Goal: Task Accomplishment & Management: Complete application form

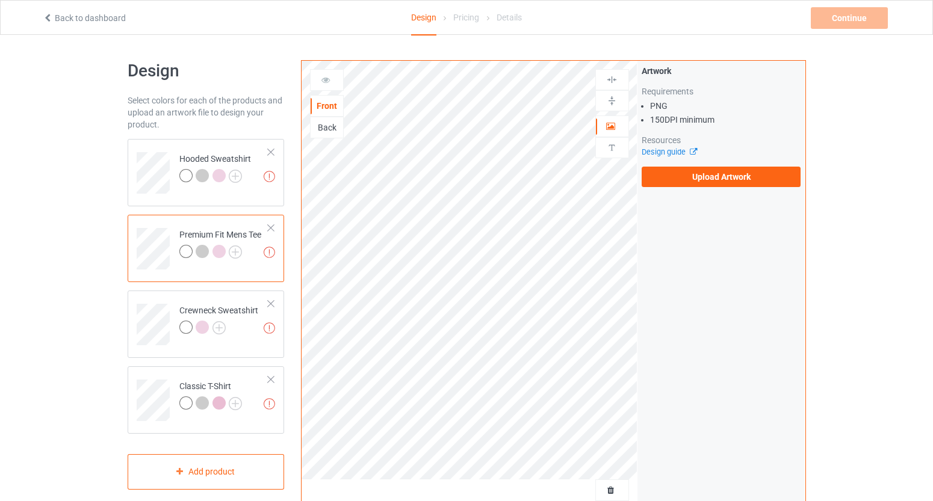
click at [711, 189] on div "Artwork Requirements PNG 150 DPI minimum Resources Design guide Upload Artwork" at bounding box center [721, 126] width 168 height 131
click at [712, 185] on label "Upload Artwork" at bounding box center [720, 177] width 159 height 20
click at [0, 0] on input "Upload Artwork" at bounding box center [0, 0] width 0 height 0
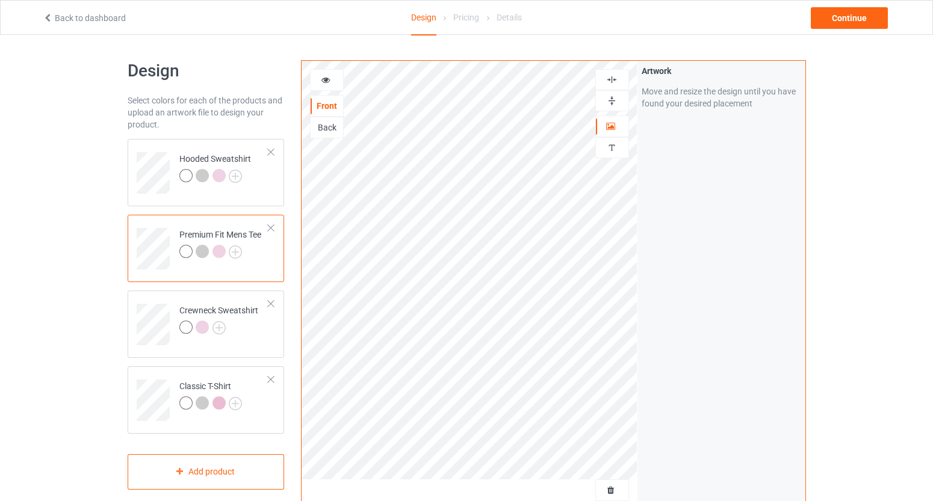
click at [323, 78] on icon at bounding box center [326, 78] width 10 height 8
click at [336, 79] on div at bounding box center [326, 80] width 32 height 12
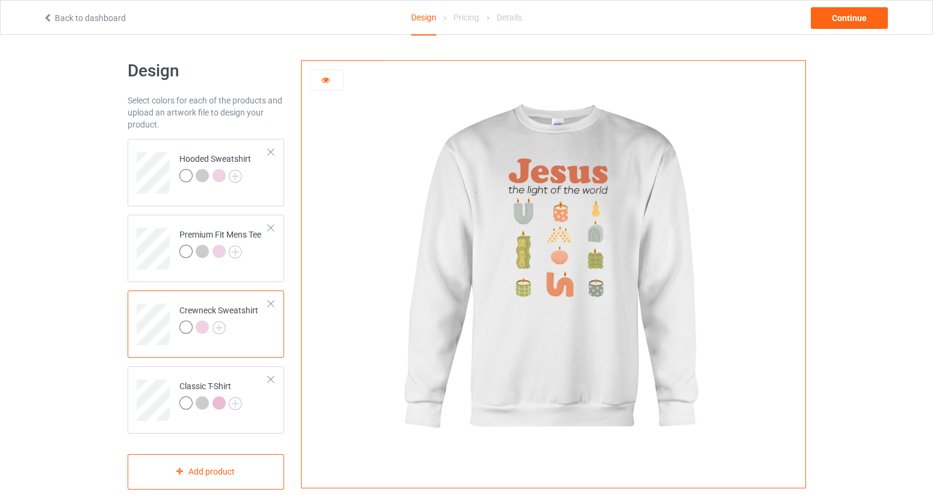
click at [332, 79] on div at bounding box center [326, 80] width 32 height 12
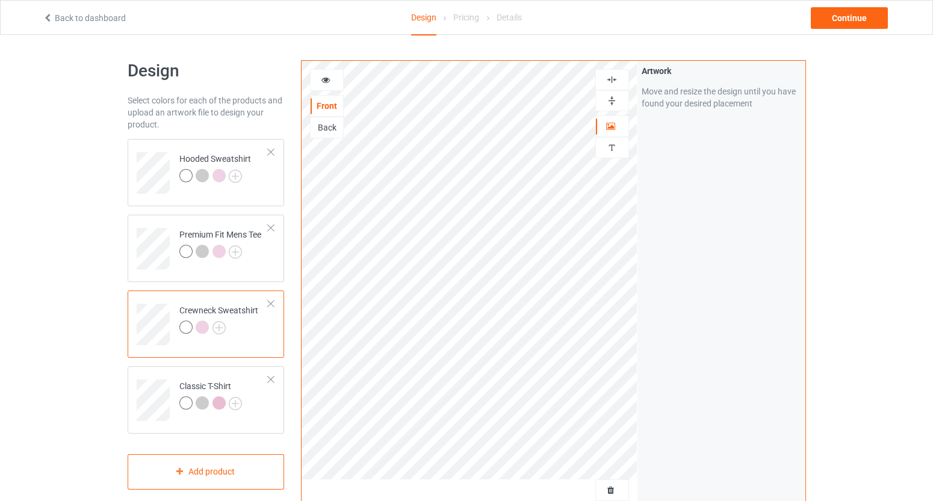
click at [328, 82] on icon at bounding box center [326, 78] width 10 height 8
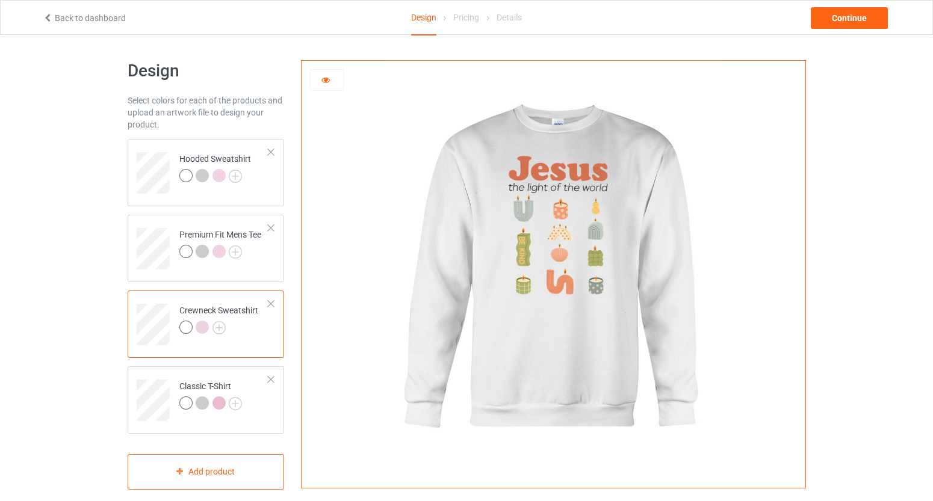
click at [205, 326] on div at bounding box center [202, 327] width 13 height 13
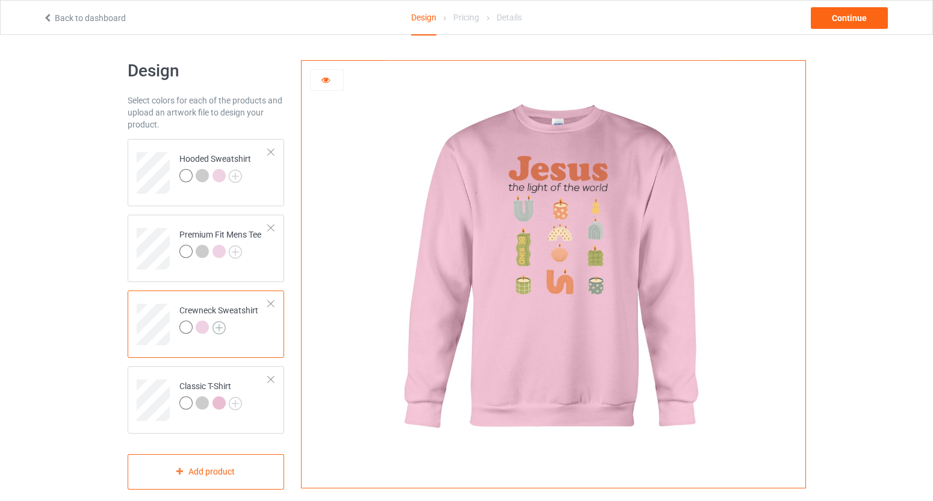
click at [220, 327] on img at bounding box center [218, 327] width 13 height 13
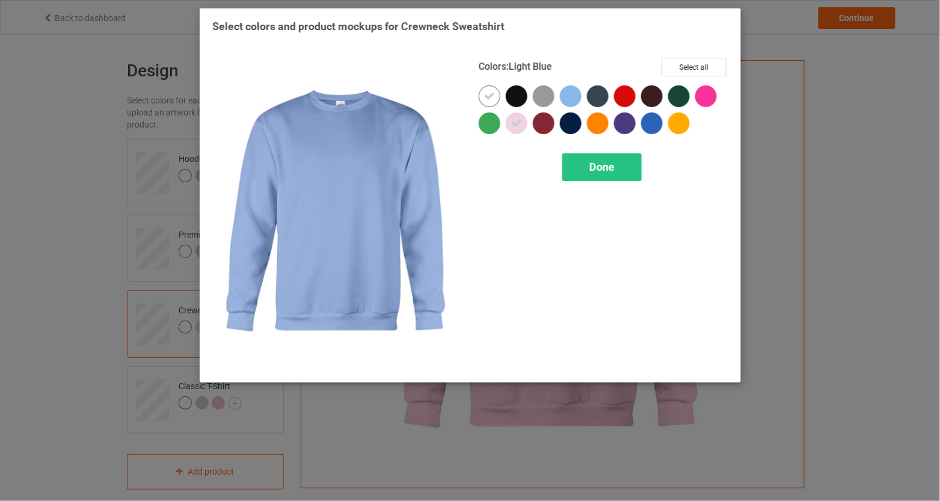
click at [567, 96] on div at bounding box center [571, 96] width 22 height 22
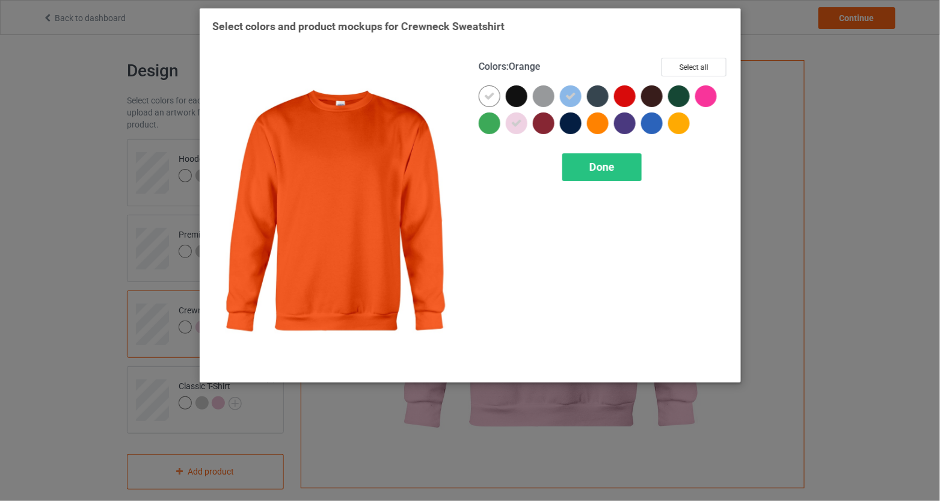
click at [607, 167] on span "Done" at bounding box center [602, 167] width 25 height 13
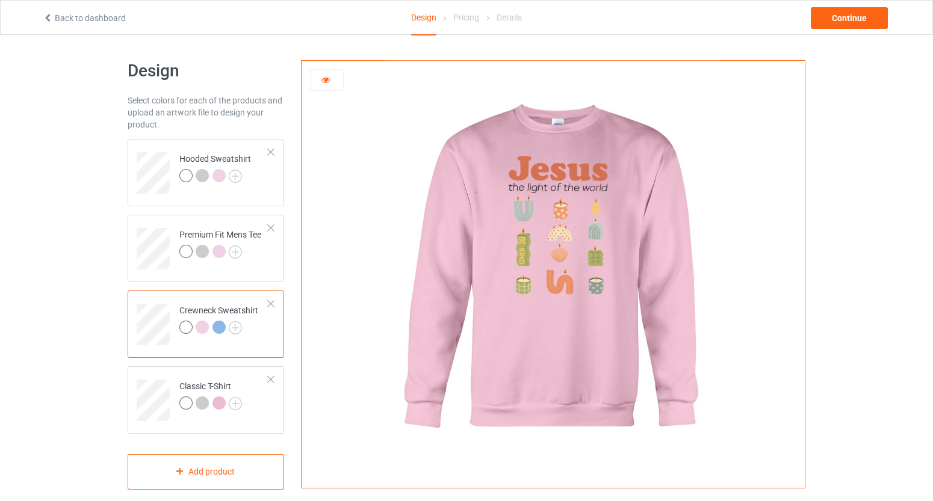
click at [218, 333] on div at bounding box center [218, 327] width 13 height 13
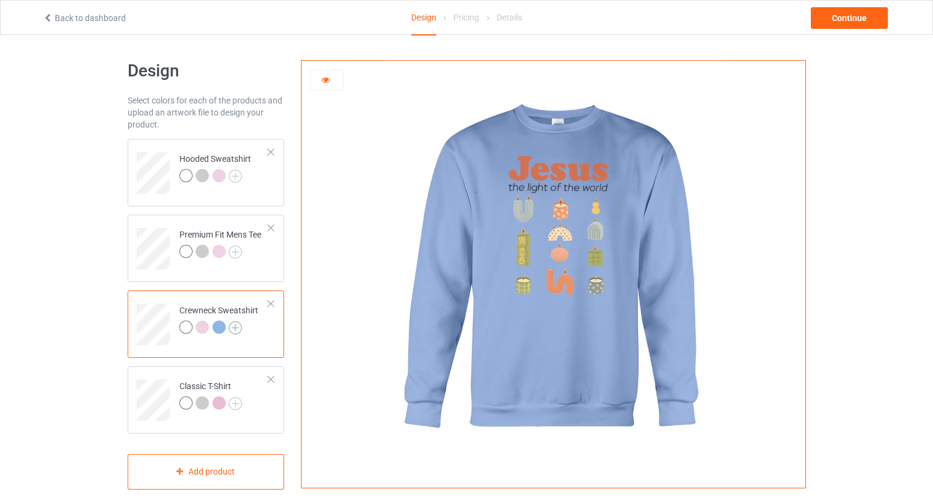
click at [234, 329] on img at bounding box center [235, 327] width 13 height 13
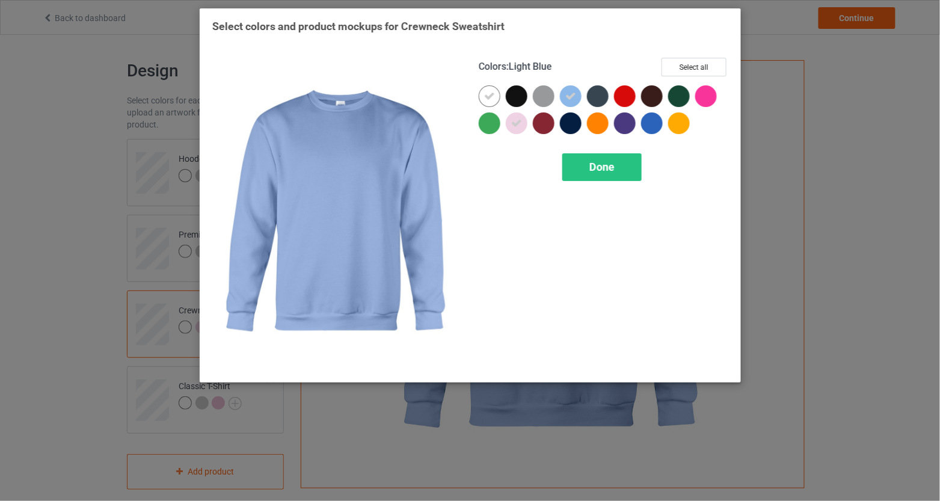
click at [571, 96] on icon at bounding box center [571, 96] width 11 height 11
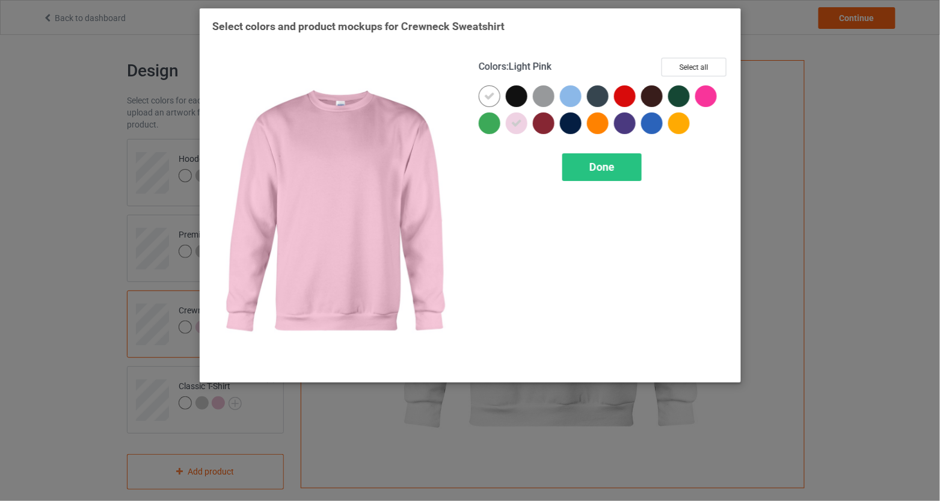
click at [520, 122] on icon at bounding box center [516, 123] width 11 height 11
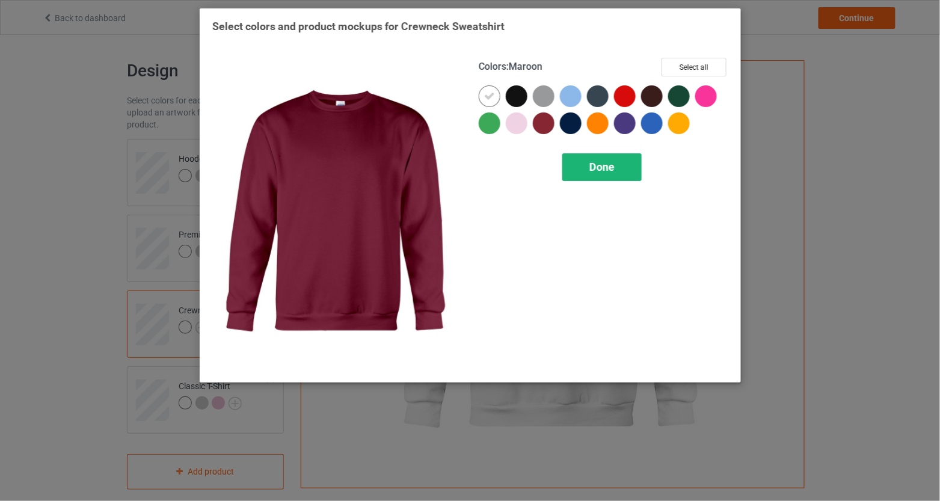
click at [628, 173] on div "Done" at bounding box center [602, 167] width 79 height 28
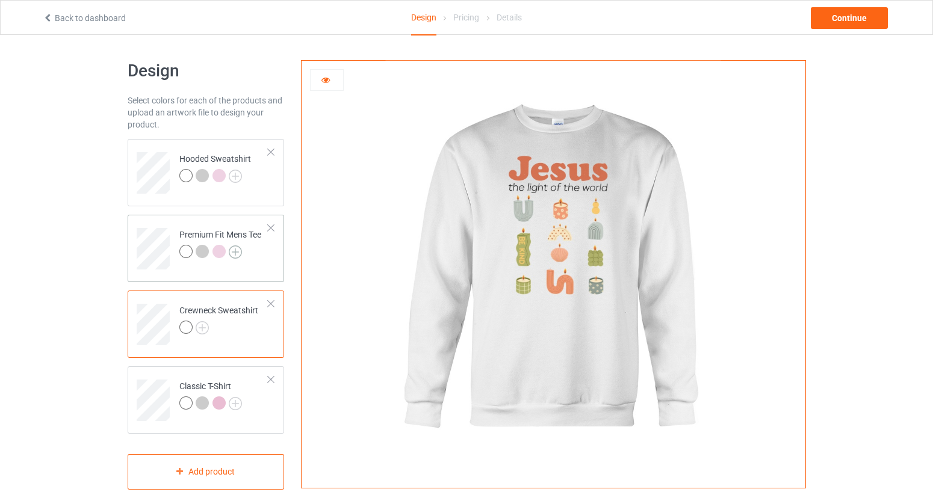
click at [241, 253] on img at bounding box center [235, 252] width 13 height 13
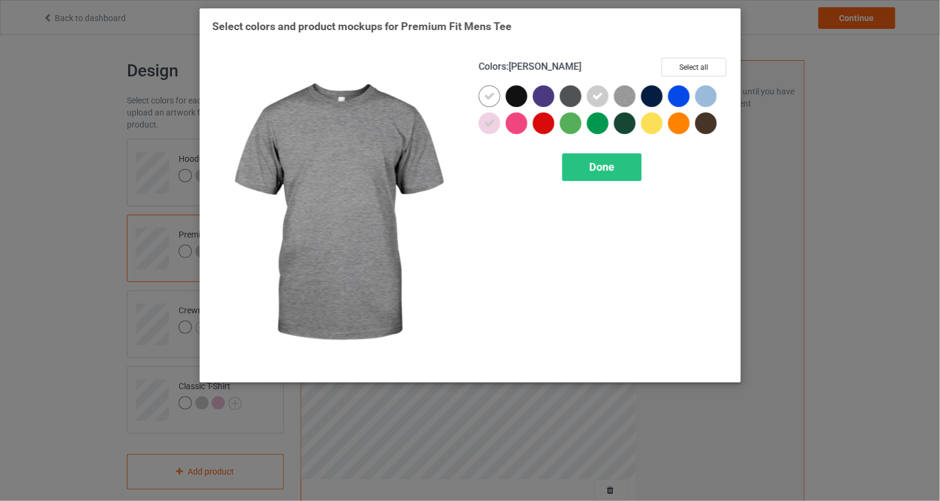
click at [600, 97] on icon at bounding box center [598, 96] width 11 height 11
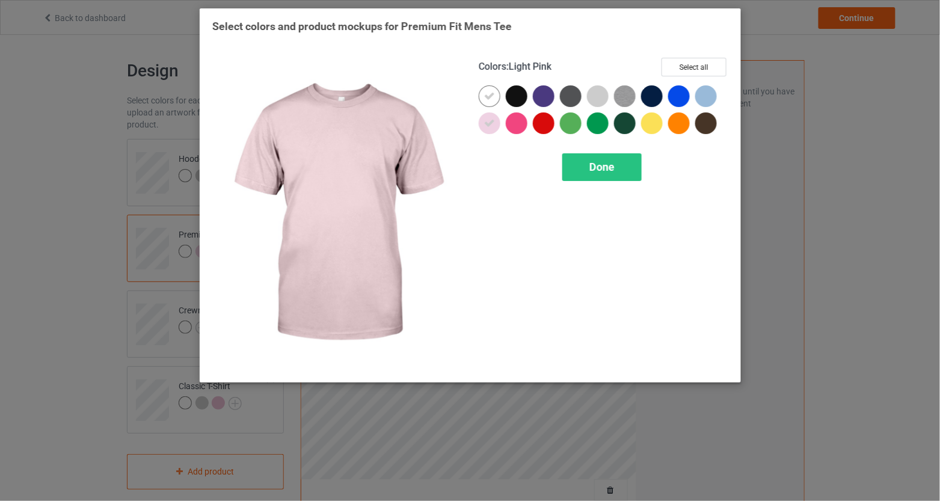
click at [495, 123] on icon at bounding box center [489, 123] width 11 height 11
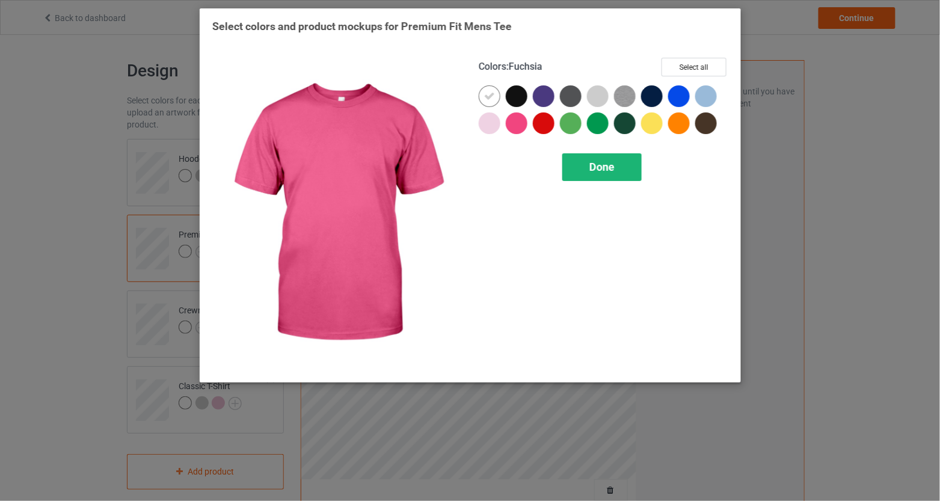
click at [595, 165] on span "Done" at bounding box center [602, 167] width 25 height 13
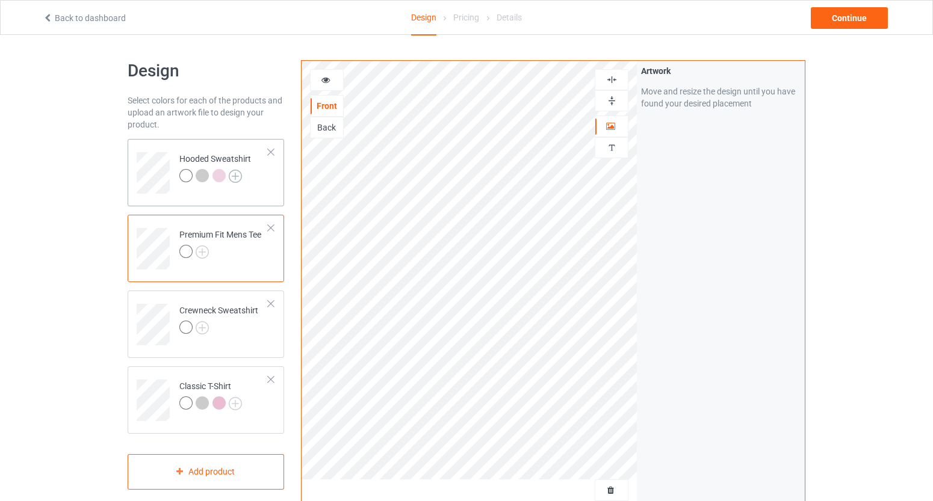
click at [237, 176] on img at bounding box center [235, 176] width 13 height 13
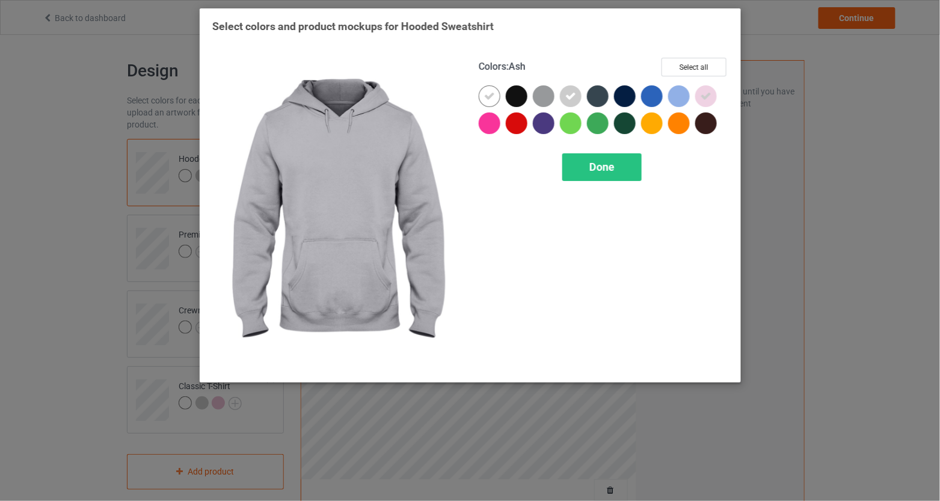
click at [579, 94] on div at bounding box center [571, 96] width 22 height 22
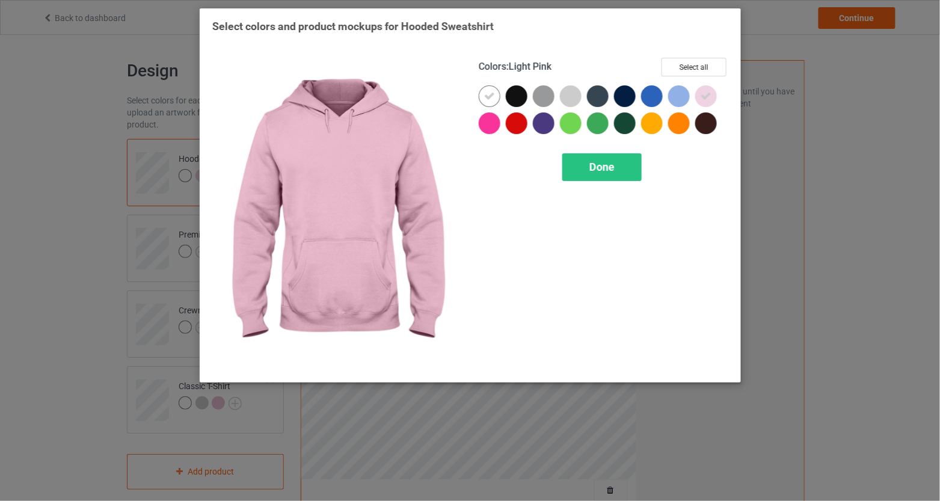
click at [711, 99] on icon at bounding box center [706, 96] width 11 height 11
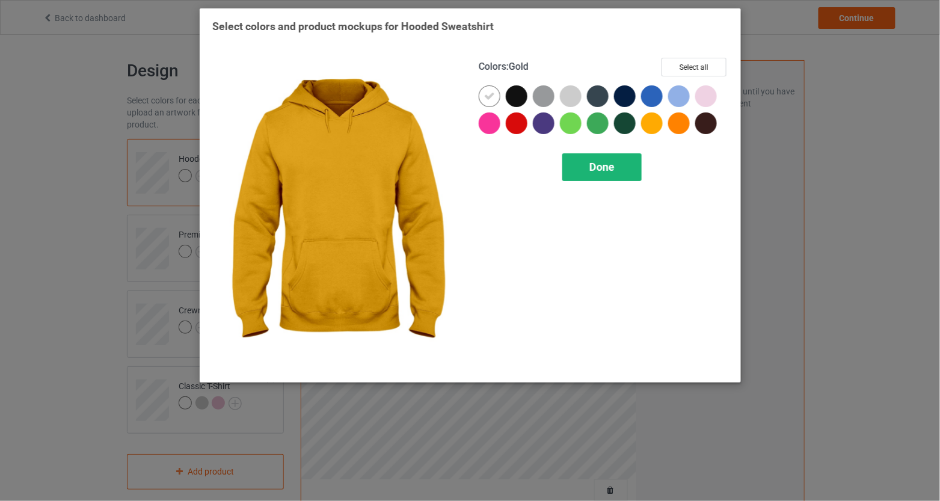
click at [614, 166] on span "Done" at bounding box center [602, 167] width 25 height 13
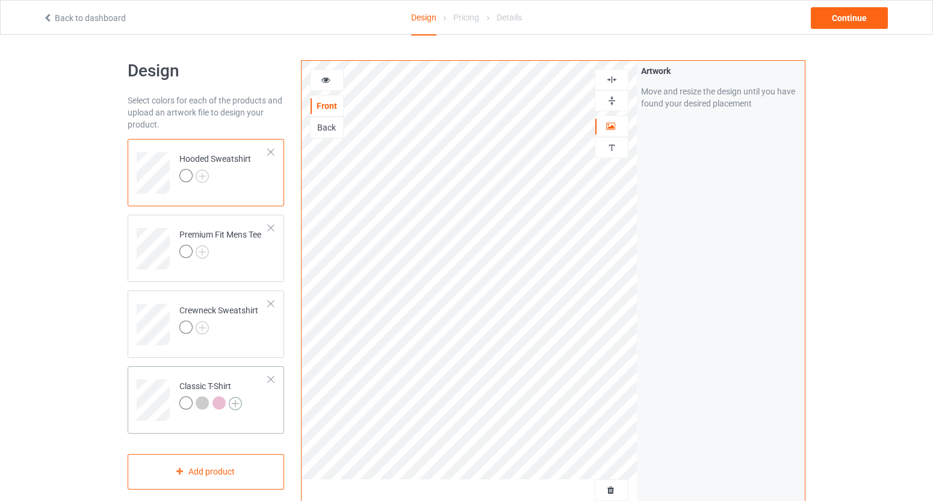
click at [240, 404] on img at bounding box center [235, 403] width 13 height 13
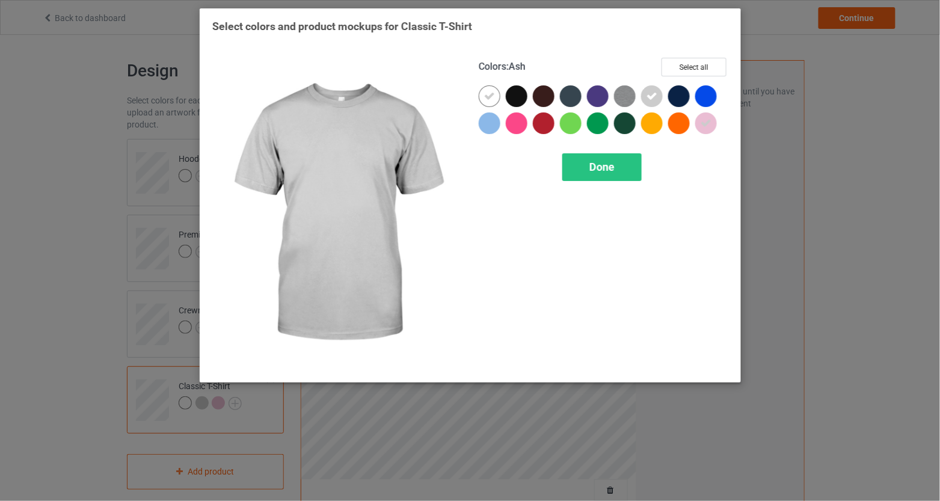
click at [646, 95] on div at bounding box center [652, 96] width 22 height 22
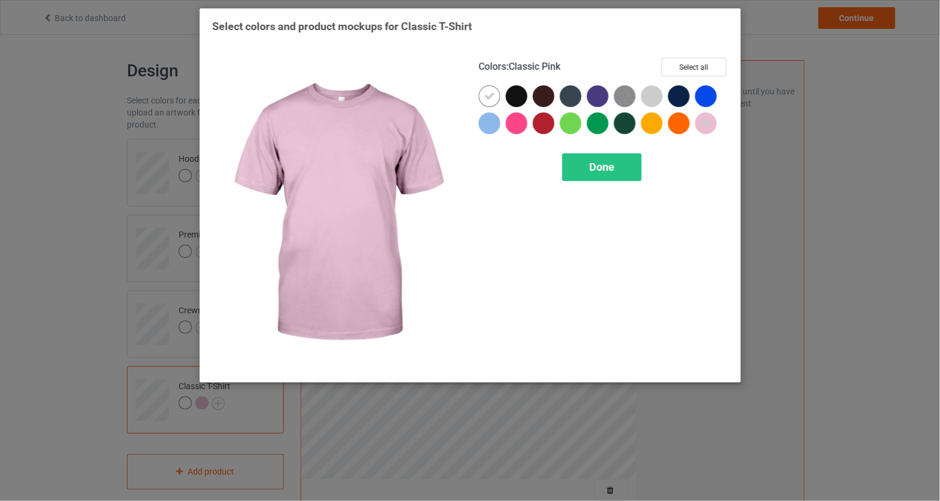
click at [703, 125] on icon at bounding box center [706, 123] width 11 height 11
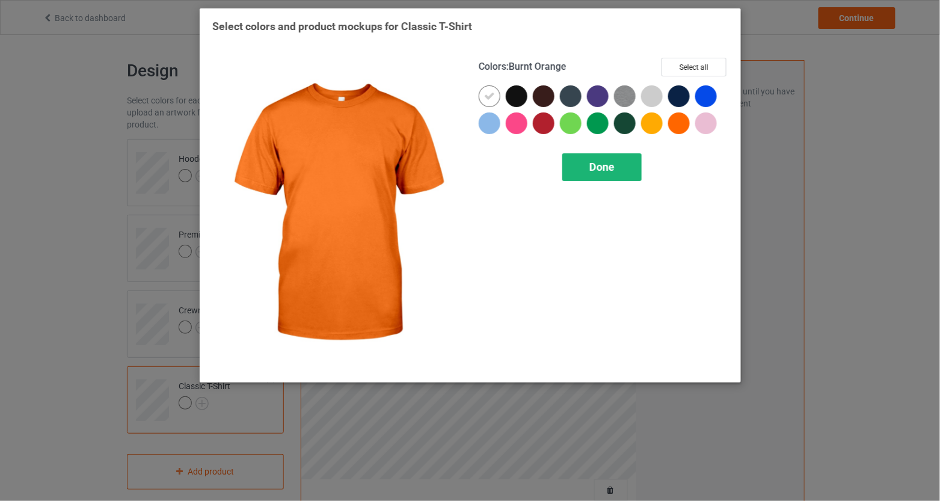
click at [607, 178] on div "Done" at bounding box center [602, 167] width 79 height 28
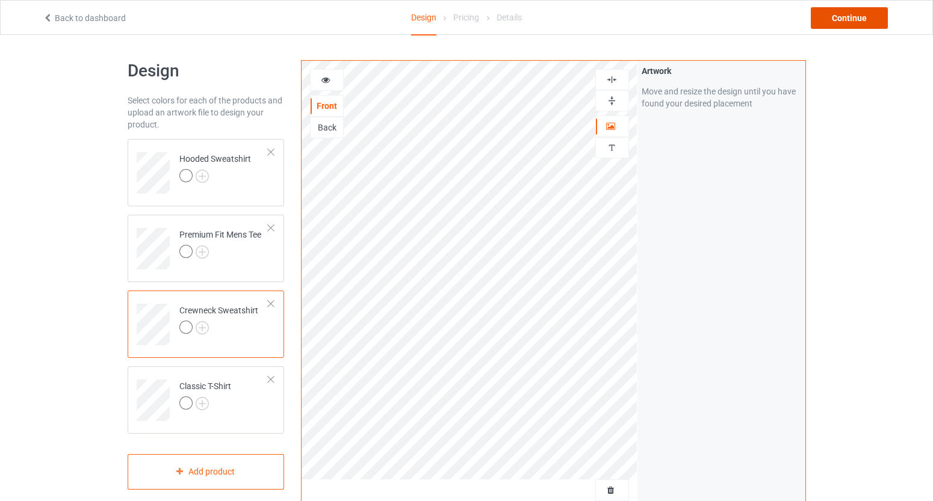
click at [834, 19] on div "Continue" at bounding box center [849, 18] width 77 height 22
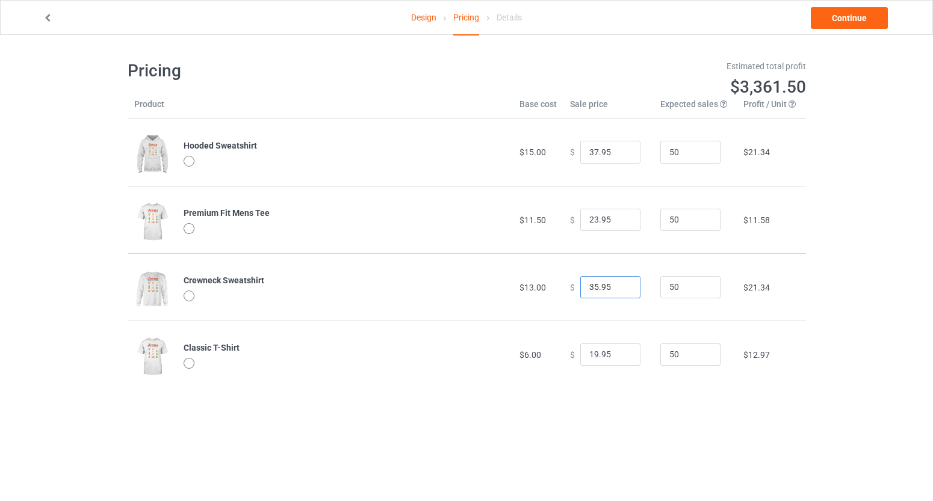
click at [591, 285] on input "35.95" at bounding box center [610, 287] width 60 height 23
type input "33.95"
click at [852, 19] on link "Continue" at bounding box center [849, 18] width 77 height 22
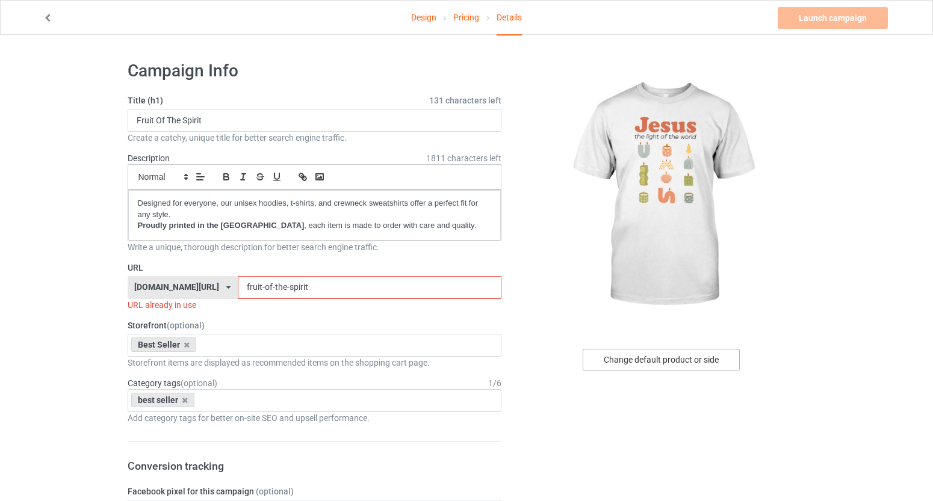
click at [644, 362] on div "Change default product or side" at bounding box center [660, 360] width 157 height 22
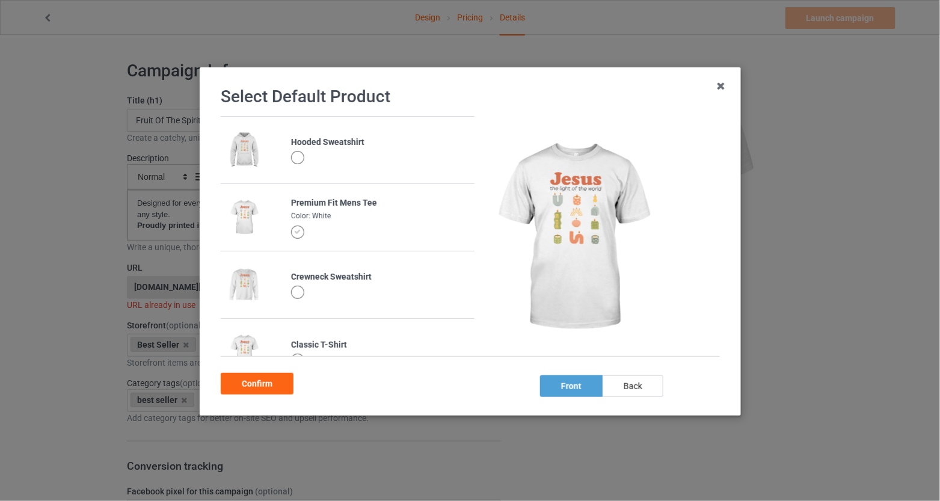
click at [301, 293] on div at bounding box center [297, 292] width 13 height 13
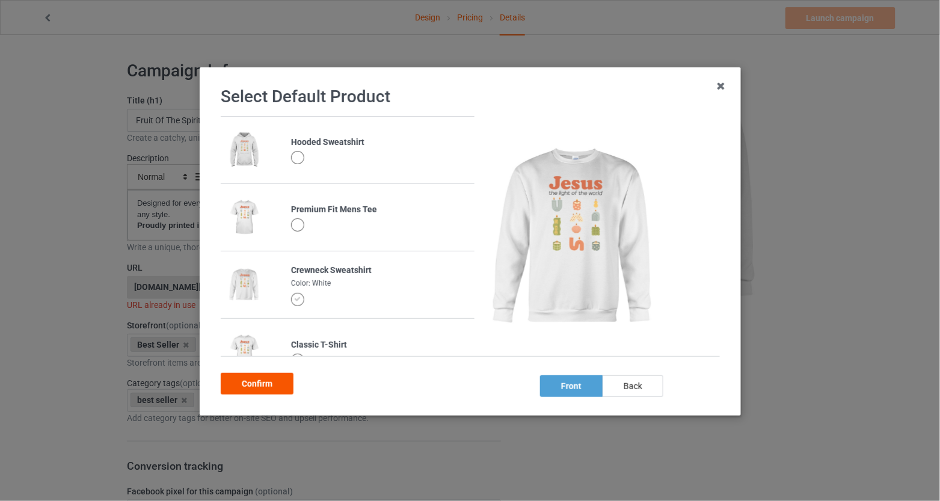
click at [272, 377] on div "Confirm" at bounding box center [257, 384] width 73 height 22
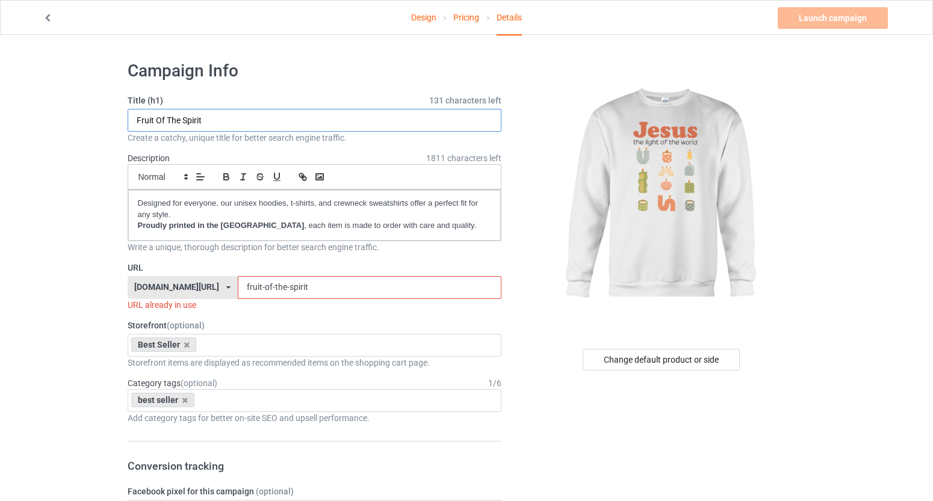
drag, startPoint x: 232, startPoint y: 122, endPoint x: 99, endPoint y: 126, distance: 133.0
drag, startPoint x: 204, startPoint y: 120, endPoint x: 111, endPoint y: 116, distance: 93.4
drag, startPoint x: 274, startPoint y: 120, endPoint x: 74, endPoint y: 125, distance: 199.8
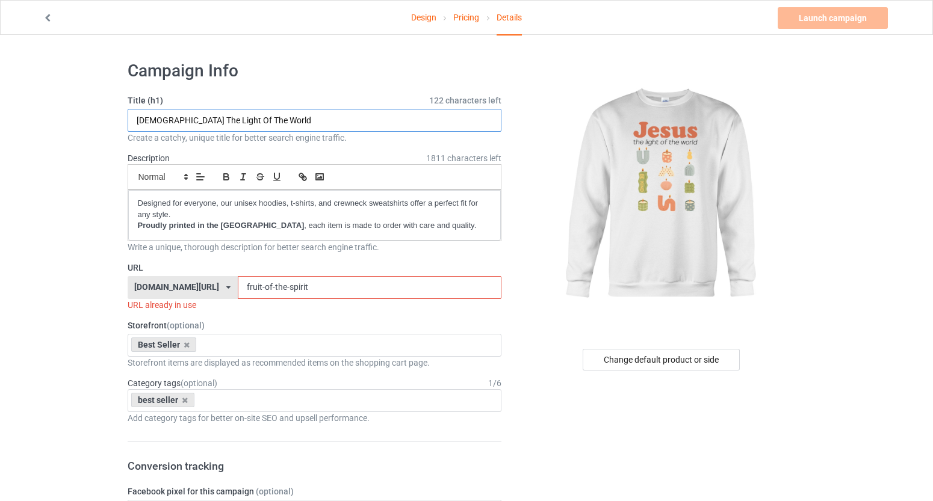
type input "[DEMOGRAPHIC_DATA] The Light Of The World"
drag, startPoint x: 362, startPoint y: 282, endPoint x: 246, endPoint y: 289, distance: 116.4
click at [246, 289] on div "[DOMAIN_NAME][URL] [DOMAIN_NAME][URL] [DOMAIN_NAME][URL] [DOMAIN_NAME][URL] 5ca…" at bounding box center [315, 287] width 374 height 23
paste input "[DEMOGRAPHIC_DATA] The Light Of The World"
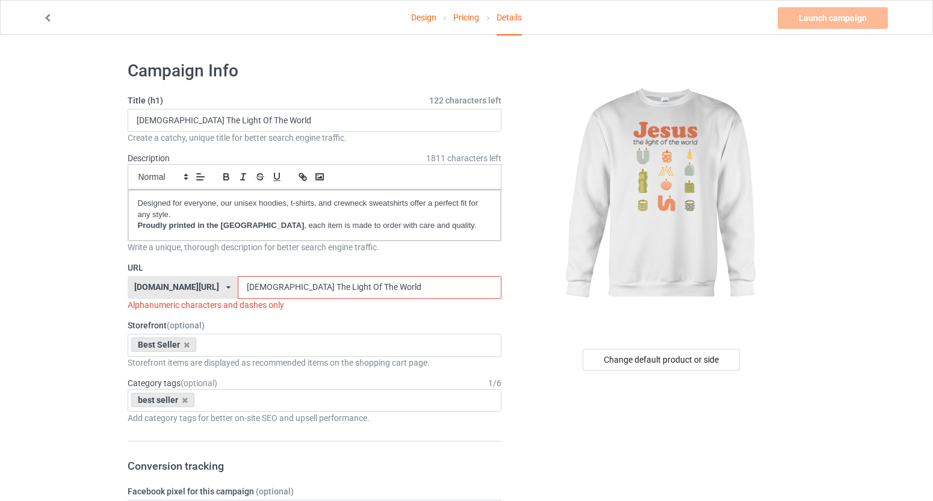
click at [313, 286] on input "[DEMOGRAPHIC_DATA] The Light Of The World" at bounding box center [370, 287] width 264 height 23
click at [328, 288] on input "JesusThe Light Of The World" at bounding box center [370, 287] width 264 height 23
click at [345, 289] on input "[DEMOGRAPHIC_DATA] Of The World" at bounding box center [370, 287] width 264 height 23
click at [354, 289] on input "JesusTheLightOf The World" at bounding box center [370, 287] width 264 height 23
click at [369, 286] on input "JesusTheLightOfThe World" at bounding box center [370, 287] width 264 height 23
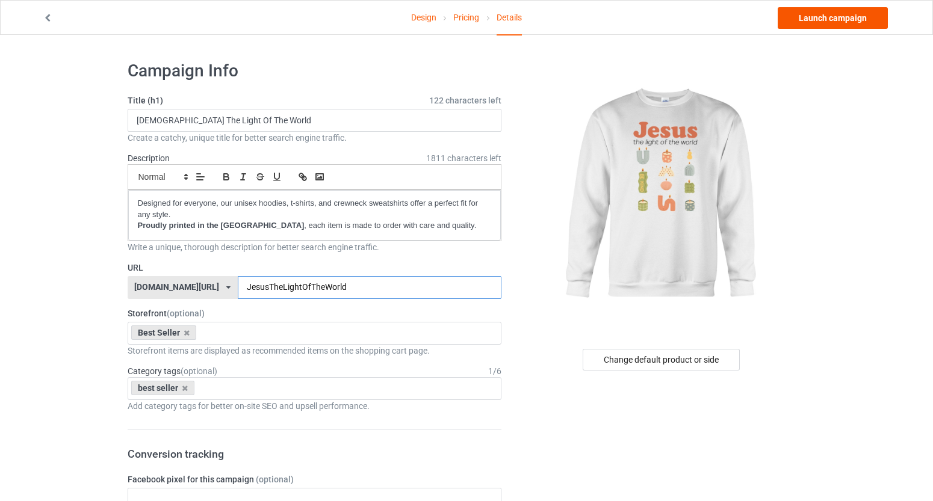
type input "JesusTheLightOfTheWorld"
click at [851, 23] on link "Launch campaign" at bounding box center [832, 18] width 110 height 22
